Goal: Task Accomplishment & Management: Manage account settings

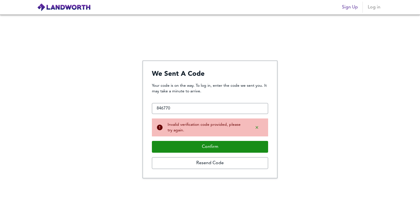
click at [372, 8] on span "Log in" at bounding box center [373, 7] width 13 height 8
click at [369, 7] on span "Log in" at bounding box center [373, 7] width 13 height 8
click at [64, 8] on img at bounding box center [64, 7] width 54 height 8
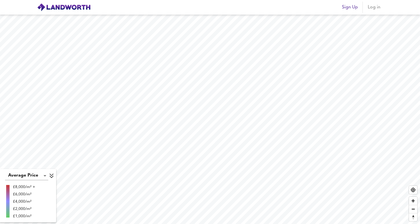
click at [374, 9] on span "Log in" at bounding box center [373, 7] width 13 height 8
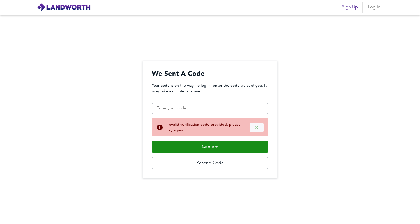
click at [259, 127] on icon "Dismiss alert" at bounding box center [257, 127] width 4 height 4
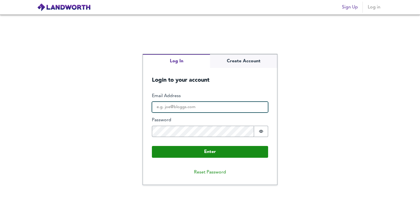
click at [170, 109] on input "Email Address" at bounding box center [210, 107] width 116 height 11
type input "[EMAIL_ADDRESS][DOMAIN_NAME]"
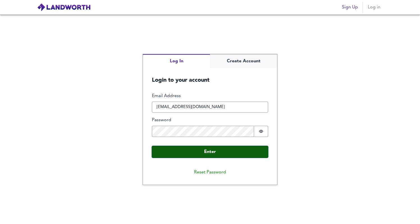
click at [219, 149] on button "Enter" at bounding box center [210, 152] width 116 height 12
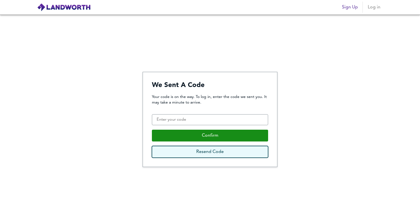
click at [206, 152] on button "Resend Code" at bounding box center [210, 152] width 116 height 12
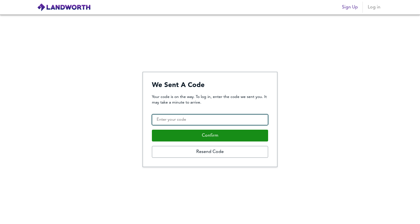
click at [195, 116] on input "Confirmation Code" at bounding box center [210, 119] width 116 height 11
paste input "456624"
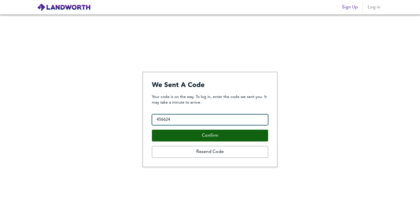
type input "456624"
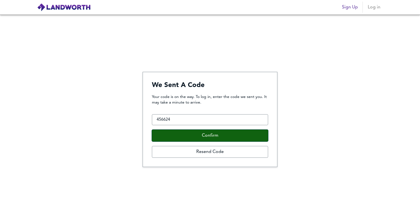
click at [200, 135] on button "Confirm" at bounding box center [210, 136] width 116 height 12
